Goal: Task Accomplishment & Management: Use online tool/utility

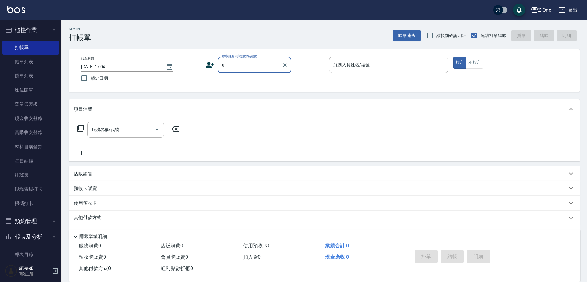
type input "新客人 姓名未設定/0/null"
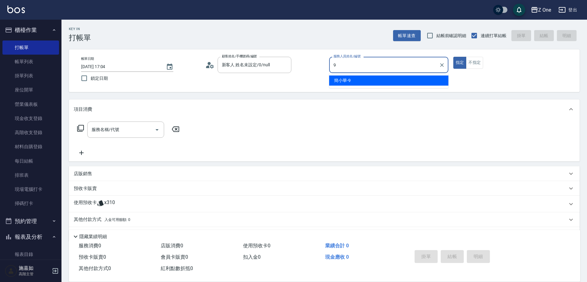
type input "[PERSON_NAME]-9"
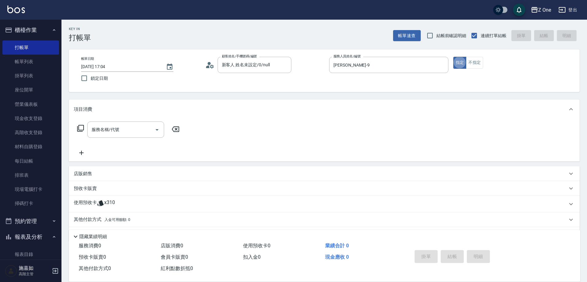
type button "true"
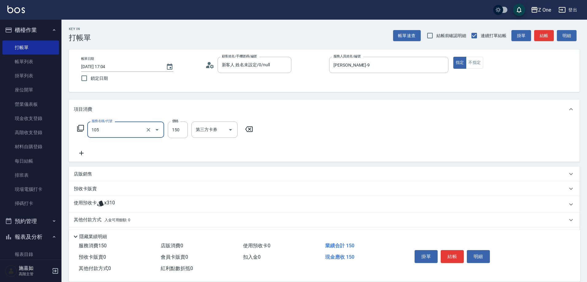
type input "洗髮$150(105)"
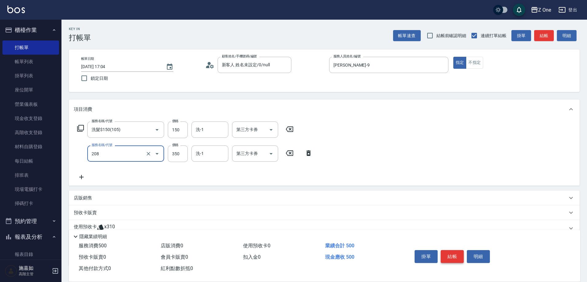
type input "剪髮$350(208)"
click at [454, 256] on button "結帳" at bounding box center [452, 256] width 23 height 13
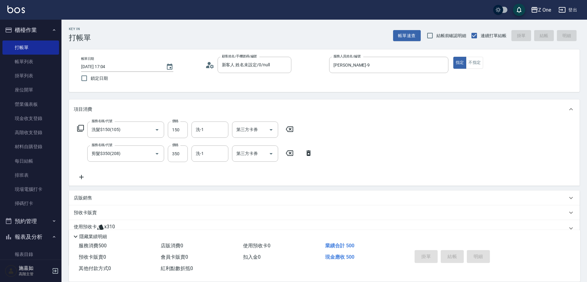
type input "[DATE] 18:40"
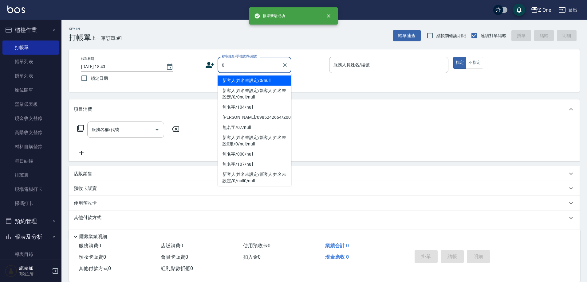
type input "新客人 姓名未設定/0/null"
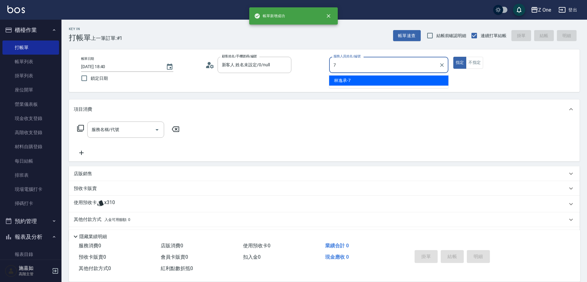
type input "[PERSON_NAME]-7"
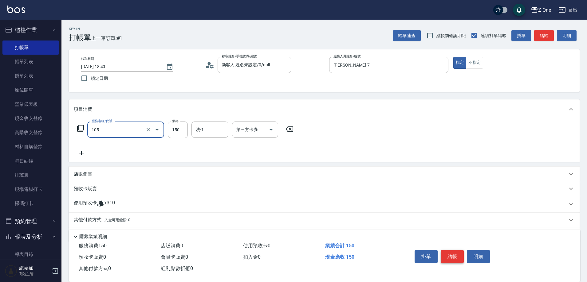
type input "洗髮$150(105)"
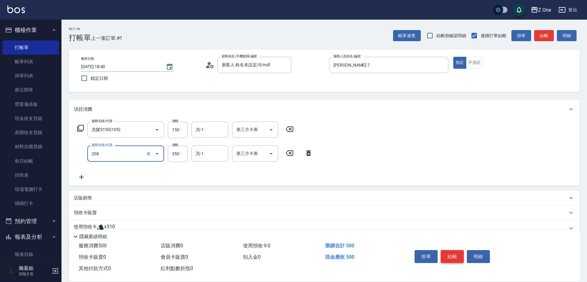
type input "剪髮$350(208)"
click at [450, 257] on button "結帳" at bounding box center [452, 256] width 23 height 13
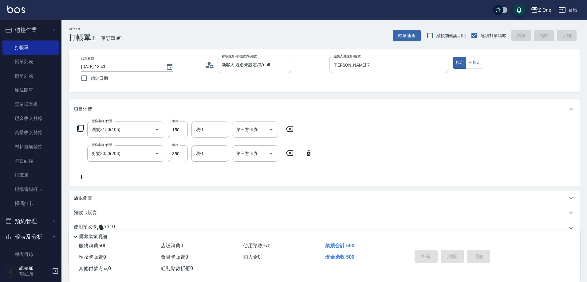
type input "[DATE] 18:41"
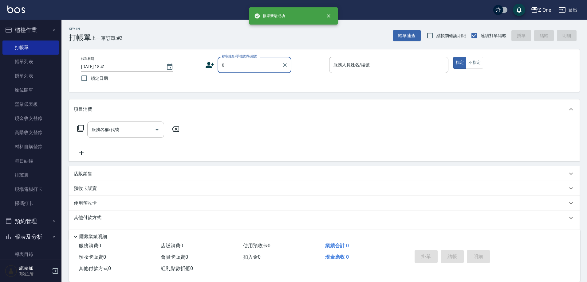
type input "新客人 姓名未設定/0/null"
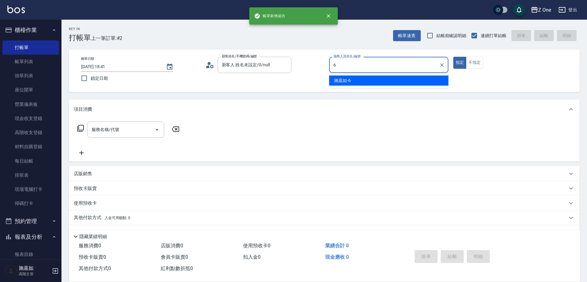
type input "[PERSON_NAME]-6"
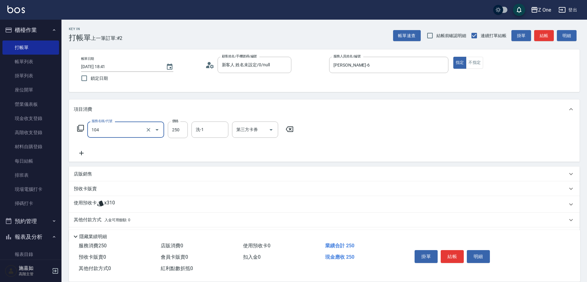
type input "洗髮$250(104)"
click at [451, 257] on button "結帳" at bounding box center [452, 256] width 23 height 13
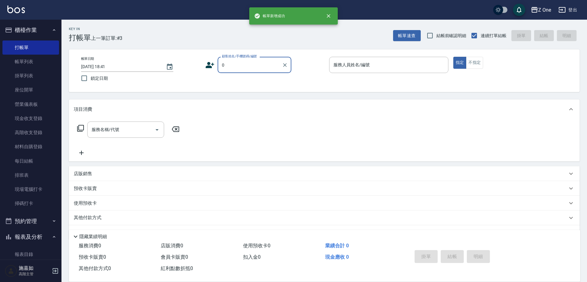
type input "新客人 姓名未設定/0/null"
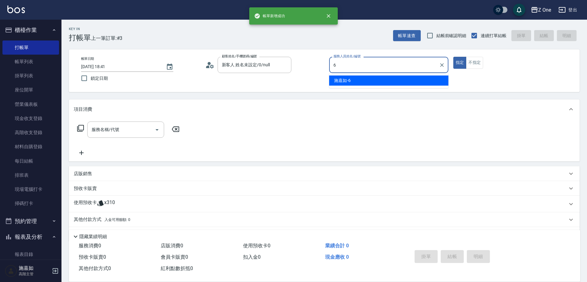
type input "[PERSON_NAME]-6"
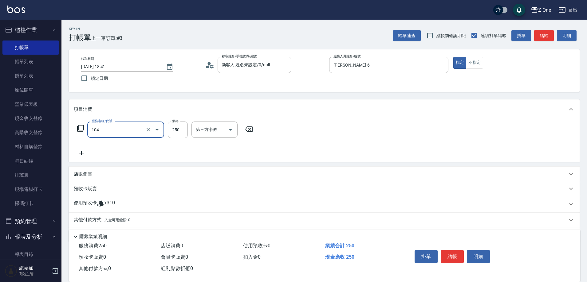
type input "洗髮$250(104)"
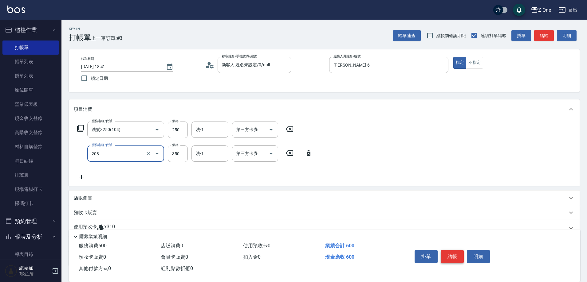
type input "剪髮$350(208)"
click at [451, 257] on button "結帳" at bounding box center [452, 256] width 23 height 13
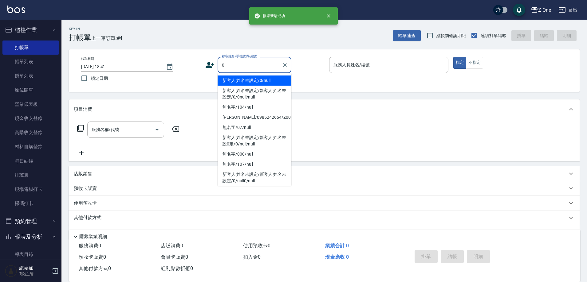
type input "新客人 姓名未設定/0/null"
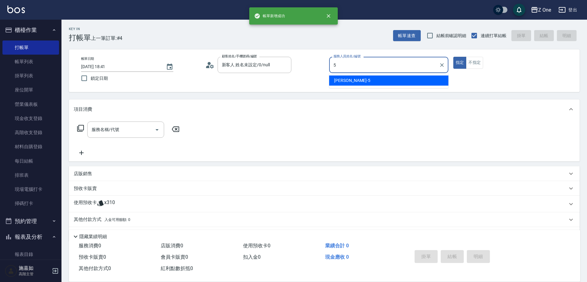
type input "[PERSON_NAME]-5"
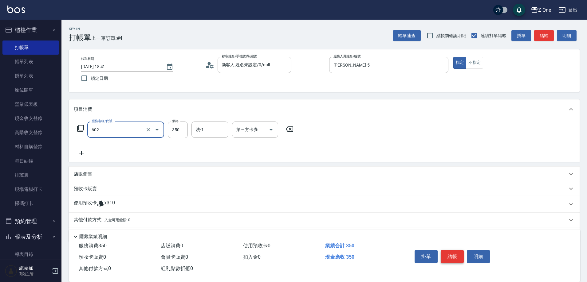
type input "Spa$300(602)"
click at [454, 254] on button "結帳" at bounding box center [452, 256] width 23 height 13
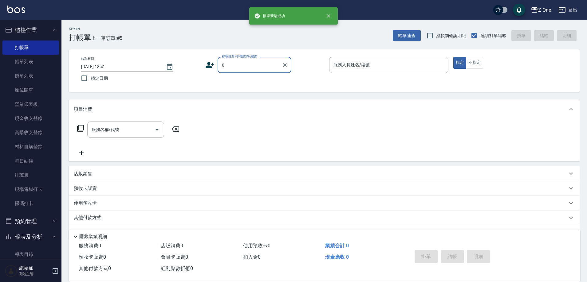
type input "新客人 姓名未設定/0/null"
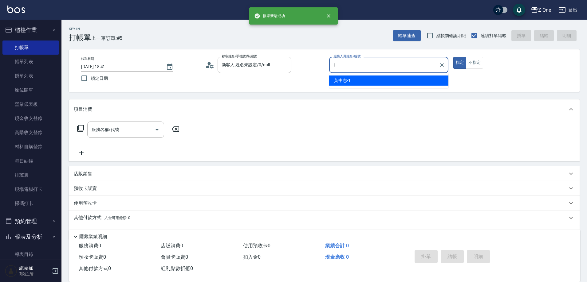
type input "[PERSON_NAME]-1"
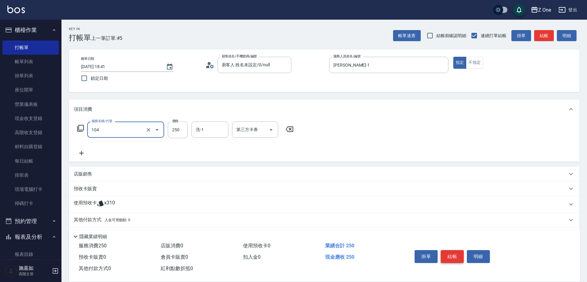
type input "洗髮$250(104)"
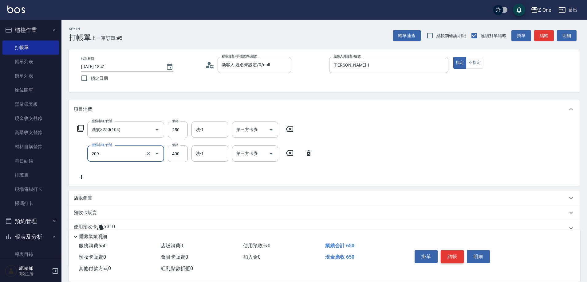
type input "剪髮$400(209)"
type input "500"
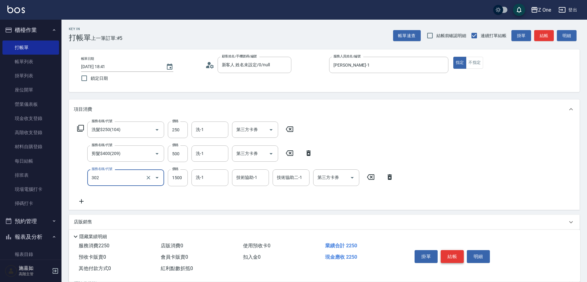
type input "燙髮$1500(302)"
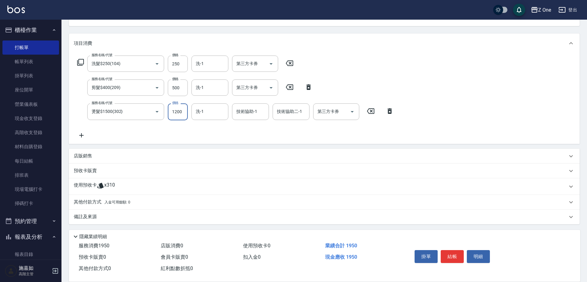
scroll to position [67, 0]
type input "1200"
click at [93, 199] on p "其他付款方式 入金可用餘額: 0" at bounding box center [102, 201] width 57 height 7
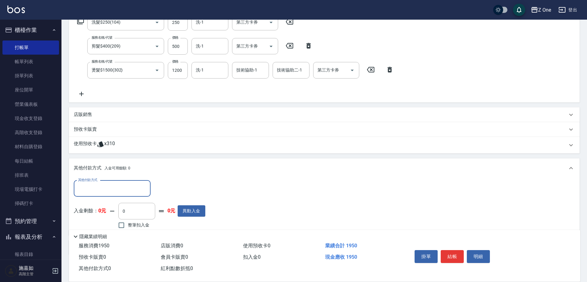
scroll to position [140, 0]
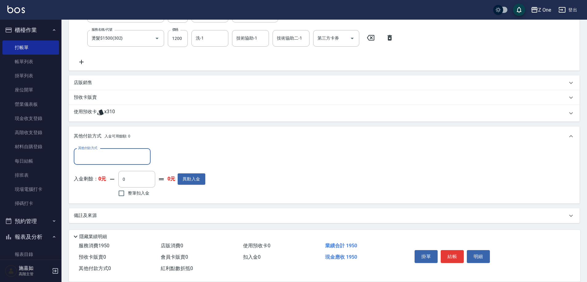
click at [108, 155] on input "其他付款方式" at bounding box center [112, 156] width 71 height 11
click at [99, 191] on span "信用卡" at bounding box center [112, 193] width 77 height 10
type input "信用卡"
type input "1950"
click at [447, 257] on button "結帳" at bounding box center [452, 256] width 23 height 13
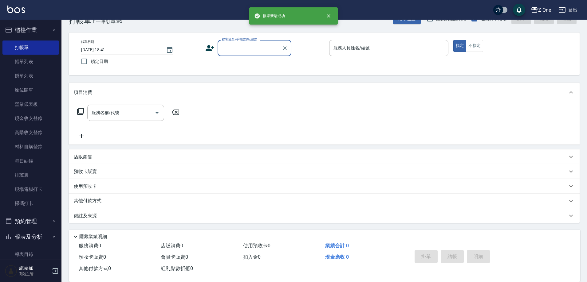
scroll to position [0, 0]
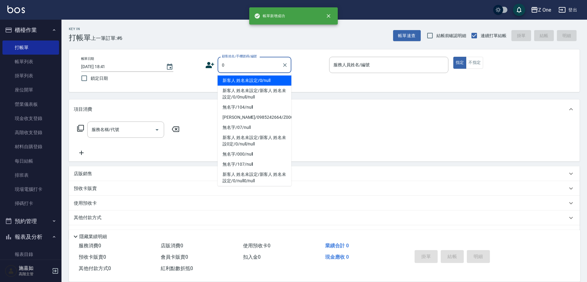
type input "新客人 姓名未設定/0/null"
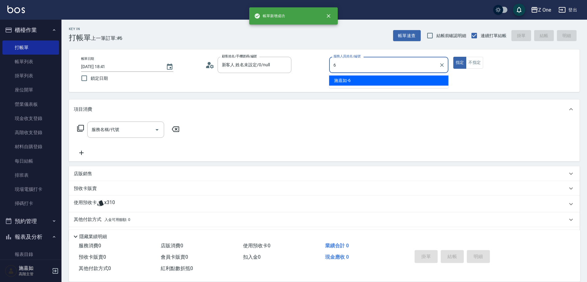
type input "[PERSON_NAME]-6"
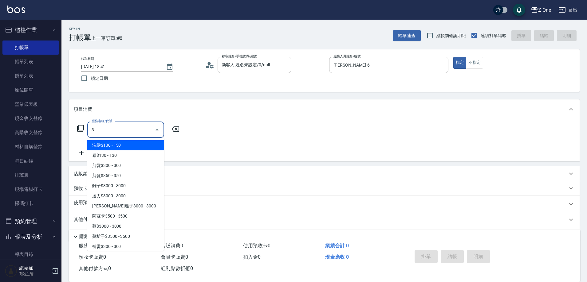
type input "洗髮$130(103)"
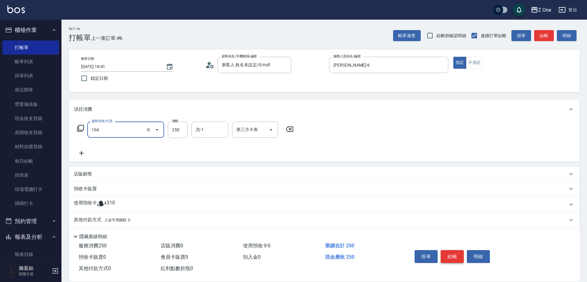
type input "洗髮$250(104)"
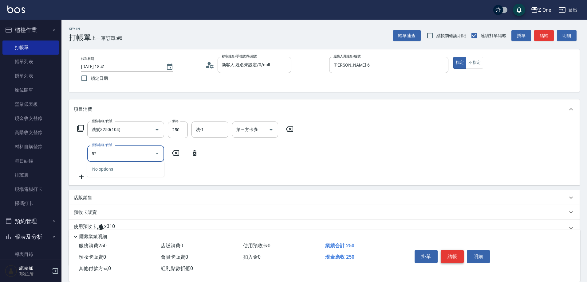
type input "5"
type input "剪髮$250(206)"
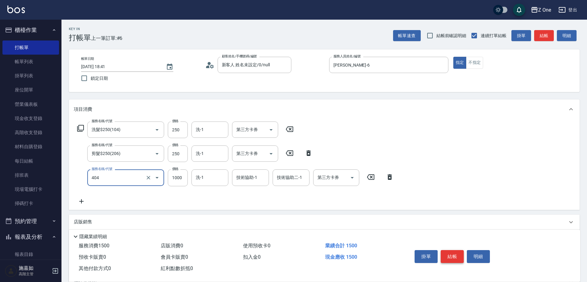
type input "染髮$1000(404)"
type input "1500"
click at [447, 256] on button "結帳" at bounding box center [452, 256] width 23 height 13
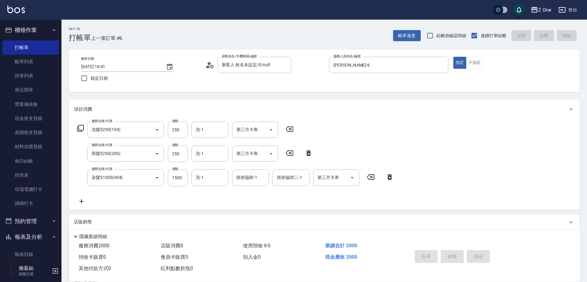
type input "[DATE] 18:42"
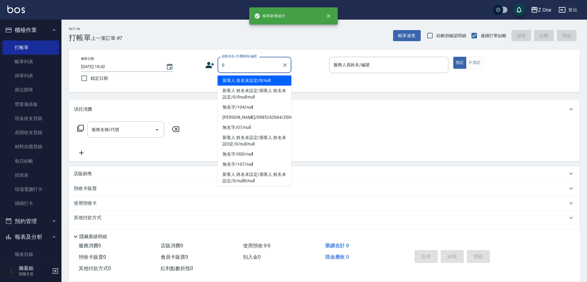
type input "新客人 姓名未設定/0/null"
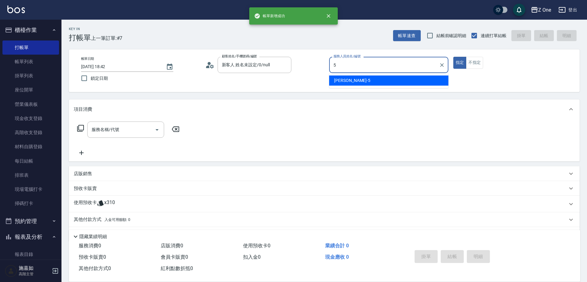
type input "[PERSON_NAME]-5"
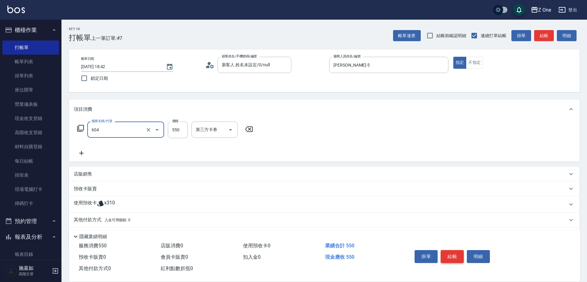
type input "Spa$550(604)"
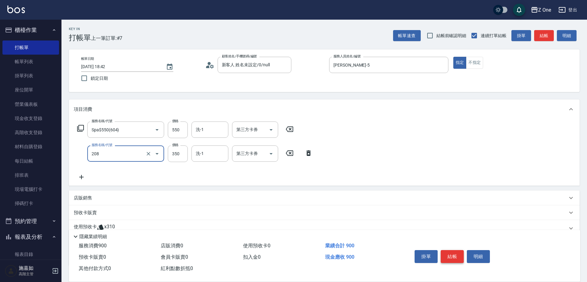
type input "剪髮$350(208)"
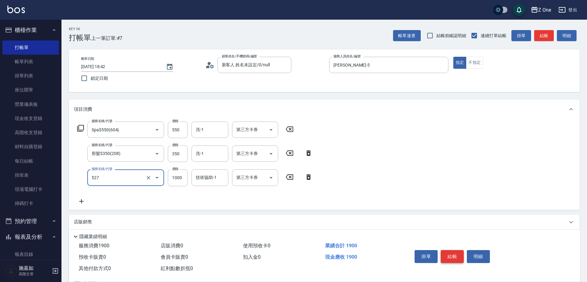
type input "蘇護$1000(527)"
type input "2000"
click at [456, 253] on button "結帳" at bounding box center [452, 256] width 23 height 13
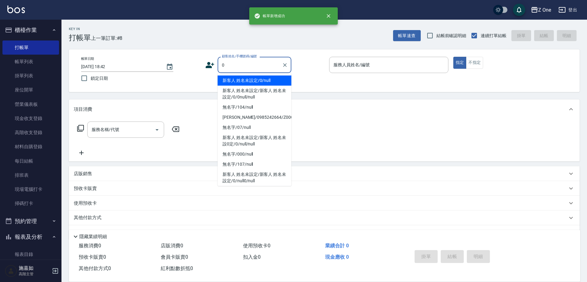
type input "新客人 姓名未設定/0/null"
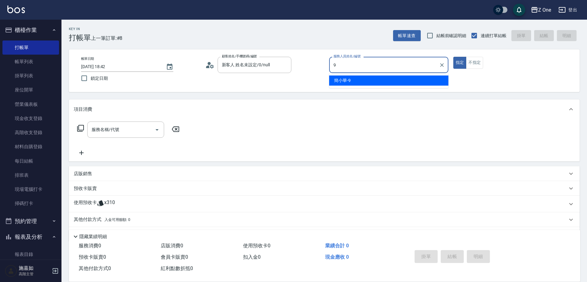
type input "[PERSON_NAME]-9"
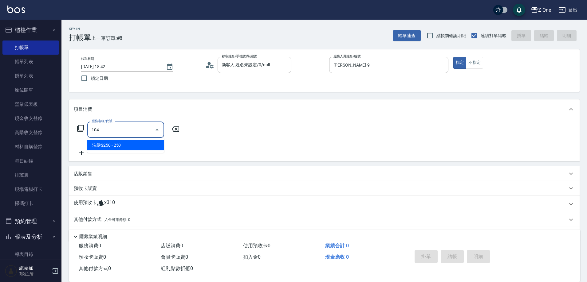
type input "洗髮$250(104)"
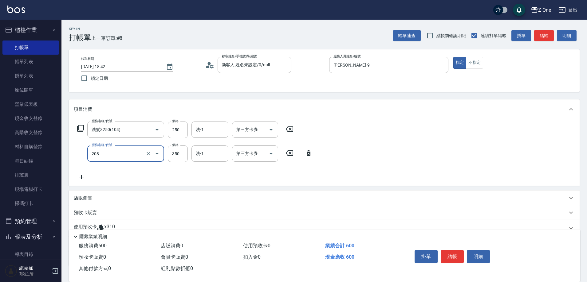
type input "剪髮$350(208)"
click at [451, 253] on button "結帳" at bounding box center [452, 256] width 23 height 13
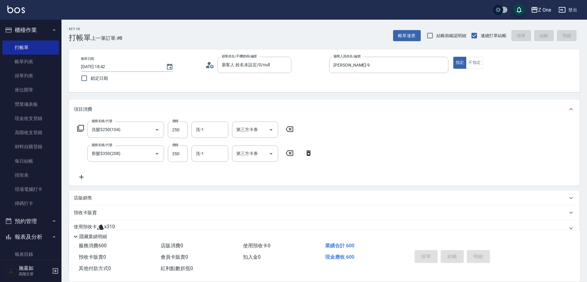
type input "[DATE] 18:43"
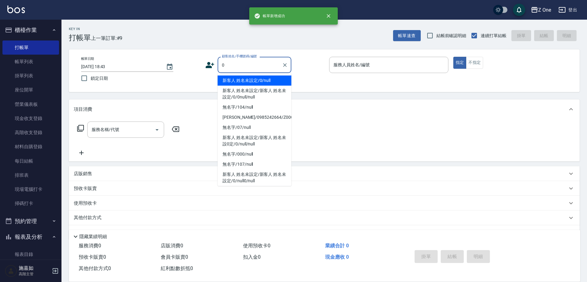
type input "新客人 姓名未設定/0/null"
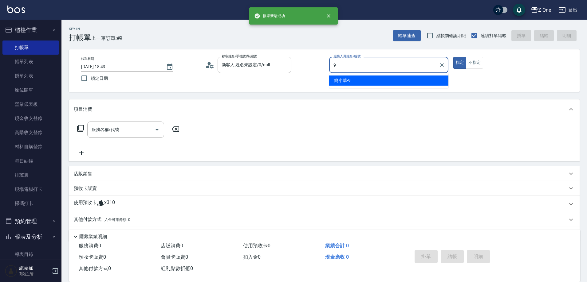
type input "[PERSON_NAME]-9"
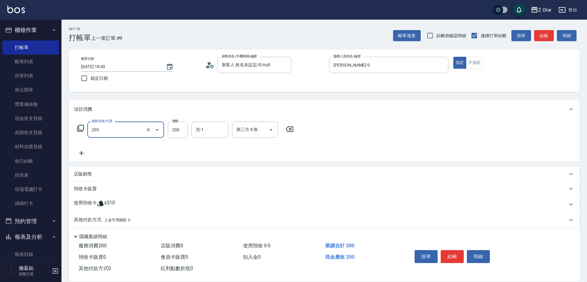
type input "剪髮$200(205)"
click at [451, 253] on button "結帳" at bounding box center [452, 256] width 23 height 13
click at [451, 253] on div "掛單 結帳 明細" at bounding box center [452, 257] width 80 height 19
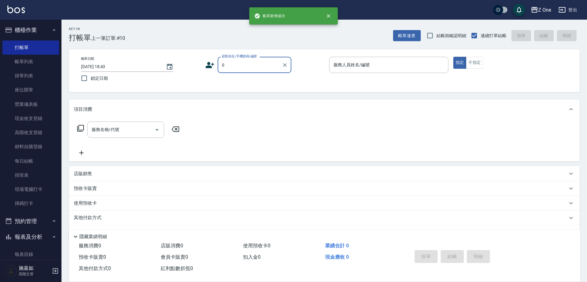
type input "新客人 姓名未設定/0/null"
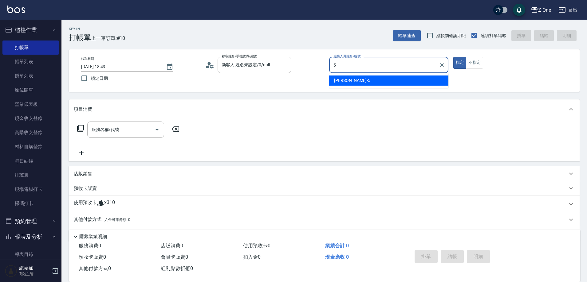
type input "[PERSON_NAME]-5"
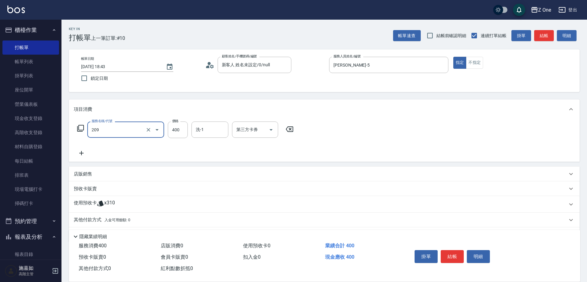
type input "剪髮$400(209)"
click at [451, 253] on button "結帳" at bounding box center [452, 256] width 23 height 13
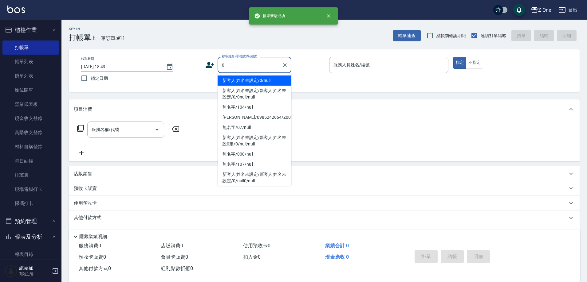
type input "新客人 姓名未設定/0/null"
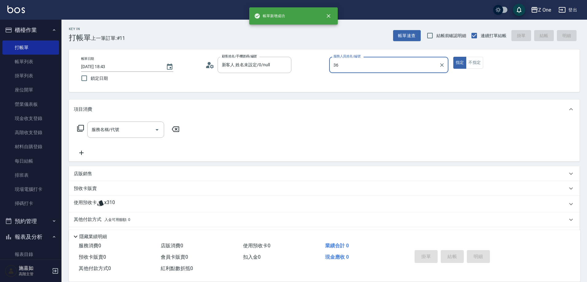
type input "36"
click at [453, 57] on button "指定" at bounding box center [459, 63] width 13 height 12
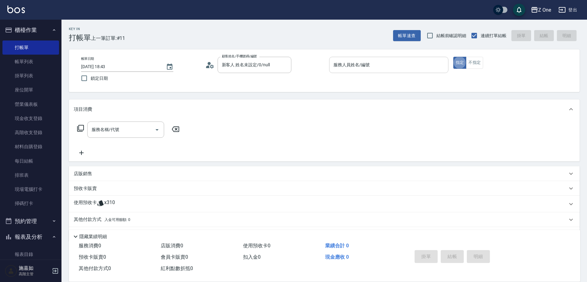
click at [403, 70] on input "服務人員姓名/編號" at bounding box center [389, 65] width 114 height 11
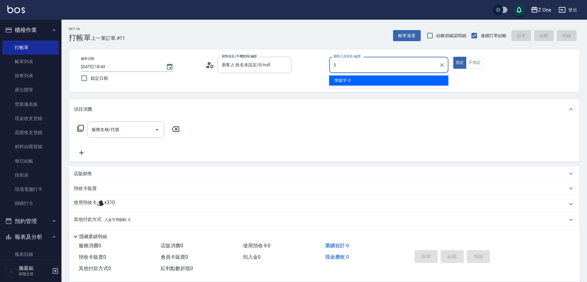
type input "[PERSON_NAME]-3"
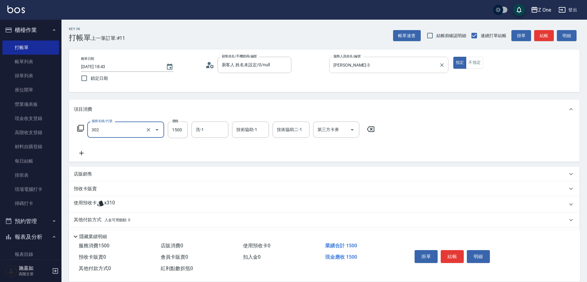
type input "燙髮$1500(302)"
type input "3500"
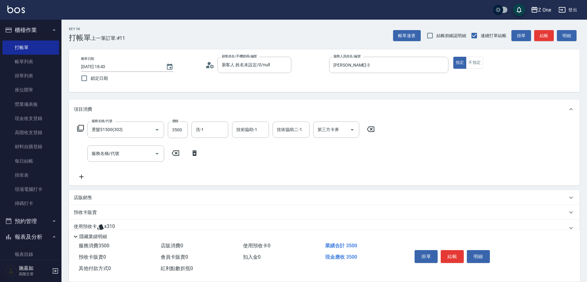
click at [104, 198] on div "店販銷售" at bounding box center [321, 198] width 494 height 6
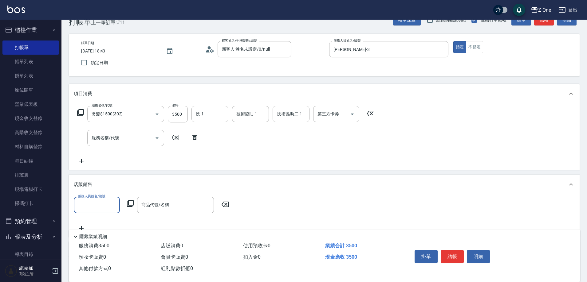
scroll to position [31, 0]
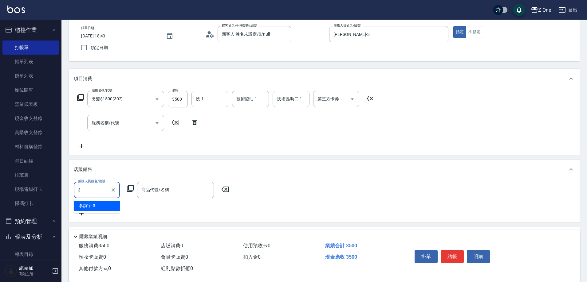
type input "[PERSON_NAME]-3"
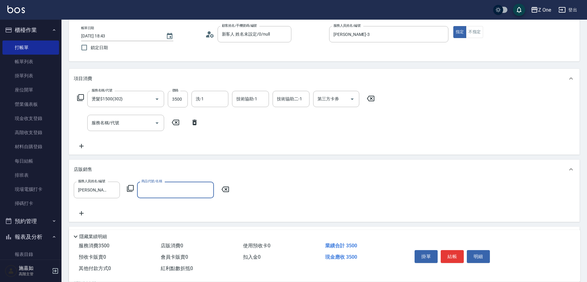
click at [149, 189] on input "商品代號/名稱" at bounding box center [175, 190] width 71 height 11
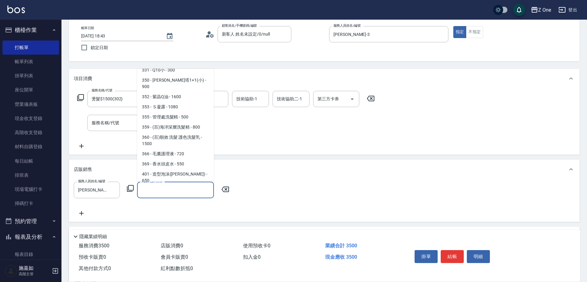
scroll to position [338, 0]
click at [171, 203] on span "404 - [PERSON_NAME]寇噴霧 - 800" at bounding box center [175, 208] width 77 height 10
type input "[PERSON_NAME]寇噴霧"
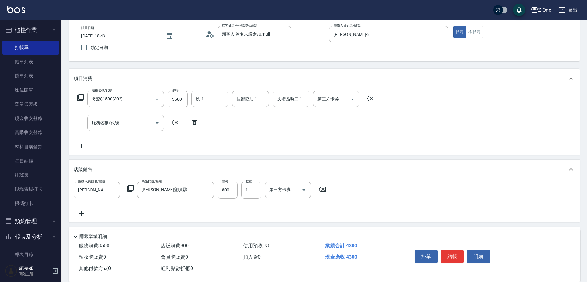
click at [171, 169] on div "店販銷售" at bounding box center [321, 170] width 494 height 6
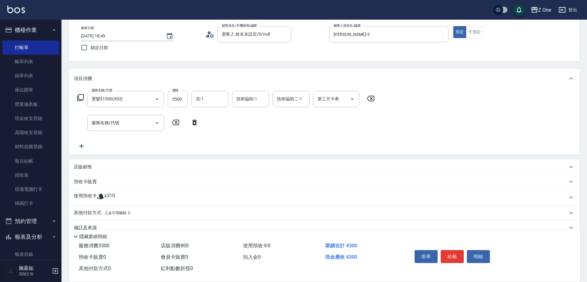
click at [89, 167] on p "店販銷售" at bounding box center [83, 167] width 18 height 6
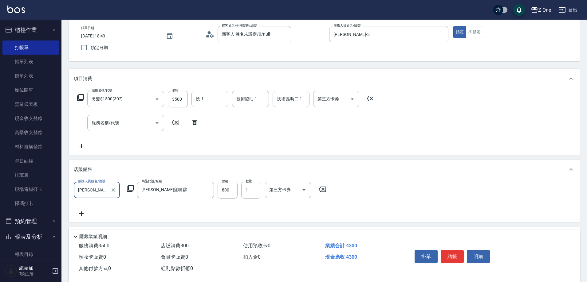
scroll to position [0, 0]
click at [233, 193] on input "800" at bounding box center [228, 190] width 20 height 17
type input "640"
click at [458, 258] on button "結帳" at bounding box center [452, 256] width 23 height 13
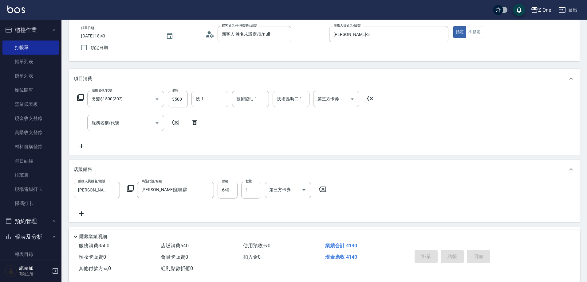
type input "[DATE] 18:44"
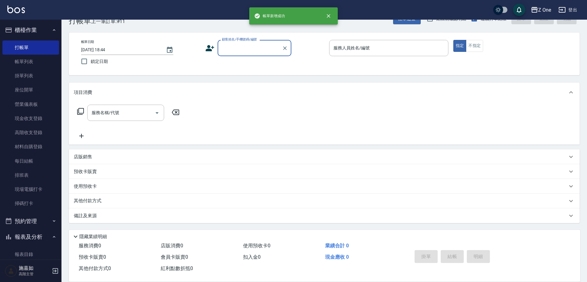
scroll to position [17, 0]
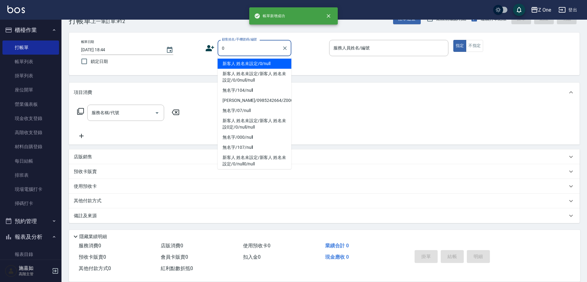
type input "新客人 姓名未設定/0/null"
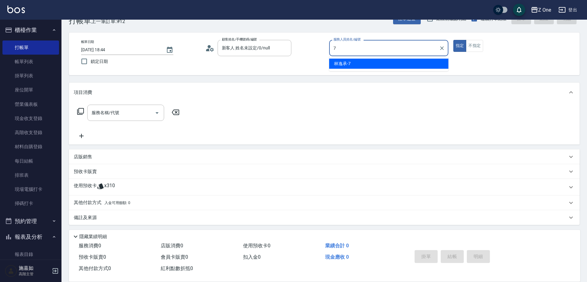
type input "[PERSON_NAME]-7"
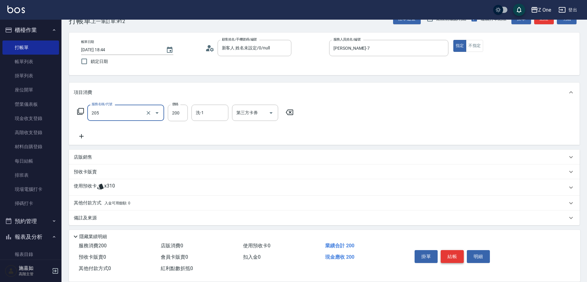
type input "剪髮$200(205)"
click at [452, 257] on button "結帳" at bounding box center [452, 256] width 23 height 13
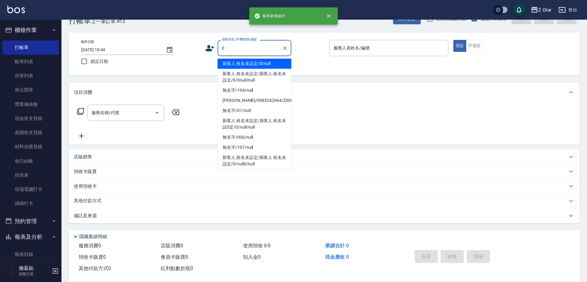
type input "新客人 姓名未設定/0/null"
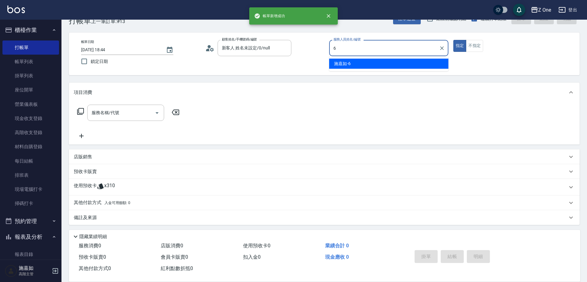
type input "[PERSON_NAME]-6"
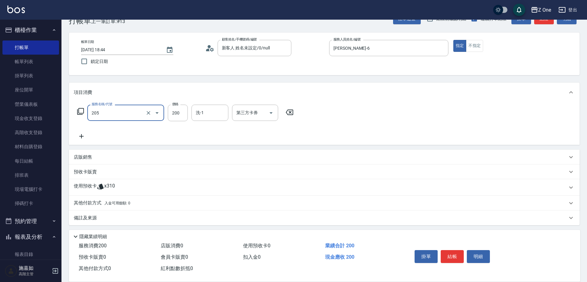
type input "剪髮$200(205)"
click at [451, 258] on button "結帳" at bounding box center [452, 256] width 23 height 13
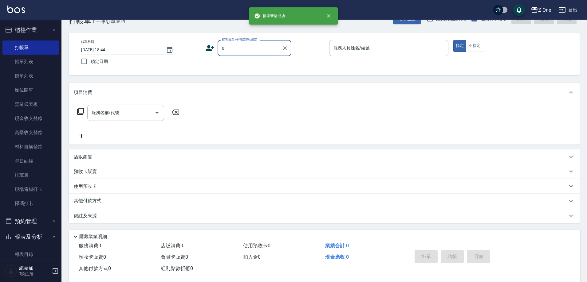
type input "0"
type input "."
type input "新客人 姓名未設定/0/null"
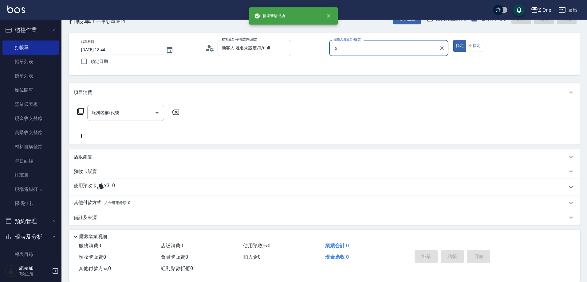
type input ".6"
click at [453, 40] on button "指定" at bounding box center [459, 46] width 13 height 12
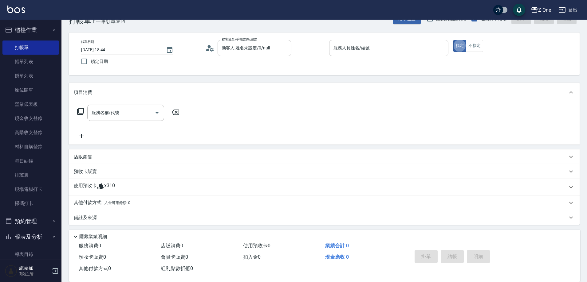
click at [378, 52] on input "服務人員姓名/編號" at bounding box center [389, 48] width 114 height 11
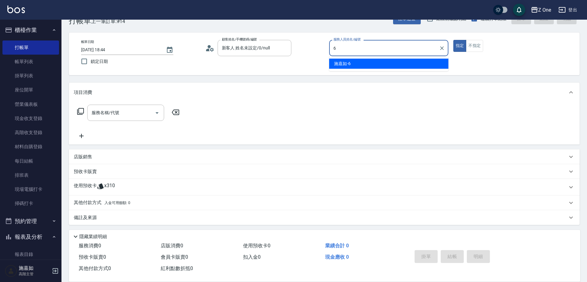
type input "[PERSON_NAME]-6"
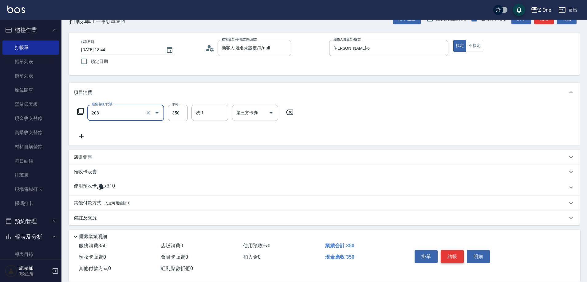
type input "剪髮$350(208)"
click at [452, 258] on button "結帳" at bounding box center [452, 256] width 23 height 13
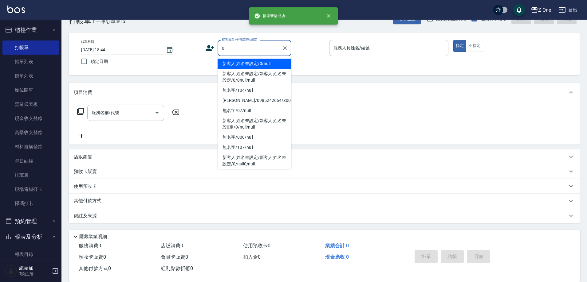
type input "新客人 姓名未設定/0/null"
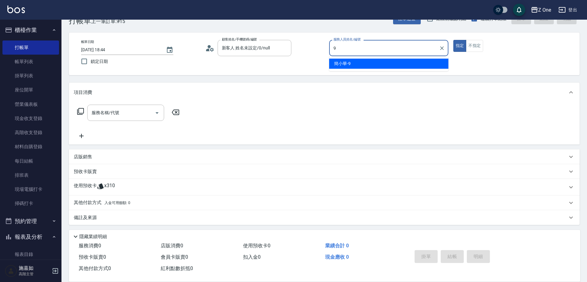
type input "[PERSON_NAME]-9"
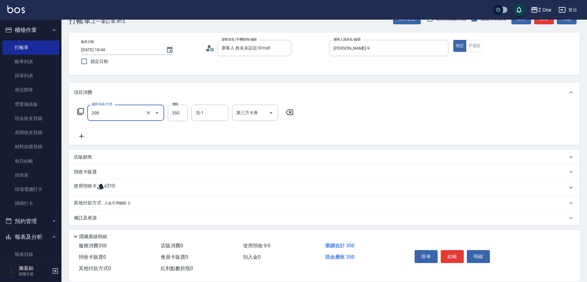
type input "剪髮$350(208)"
click at [452, 256] on button "結帳" at bounding box center [452, 256] width 23 height 13
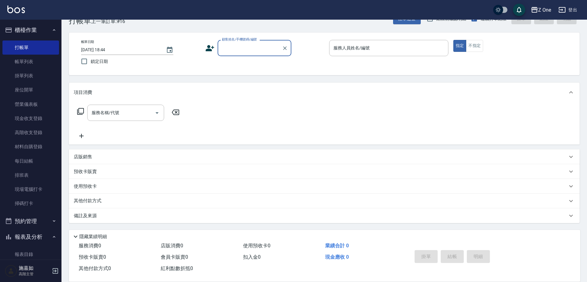
click at [32, 33] on button "櫃檯作業" at bounding box center [30, 30] width 57 height 16
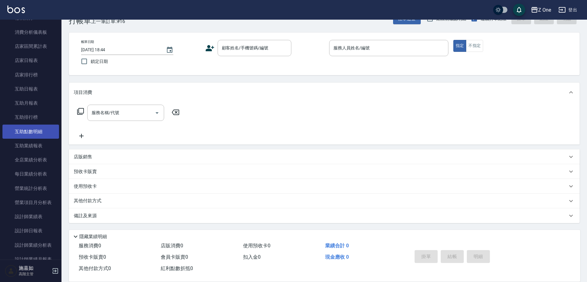
scroll to position [61, 0]
click at [26, 230] on link "設計師日報表" at bounding box center [30, 231] width 57 height 14
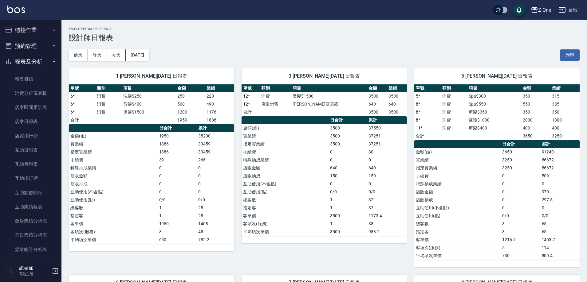
click at [53, 62] on icon "button" at bounding box center [54, 62] width 2 height 2
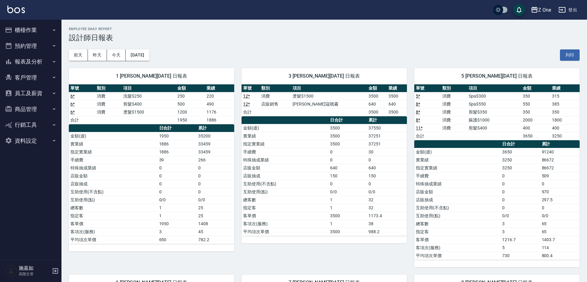
click at [49, 31] on button "櫃檯作業" at bounding box center [30, 30] width 57 height 16
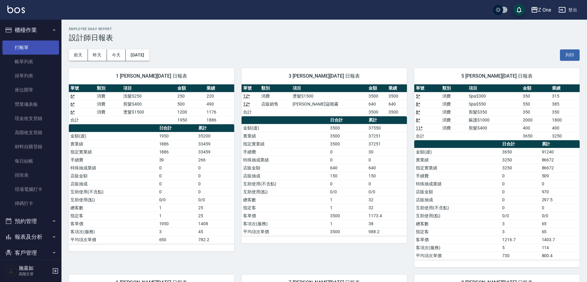
click at [40, 51] on link "打帳單" at bounding box center [30, 48] width 57 height 14
